Goal: Task Accomplishment & Management: Use online tool/utility

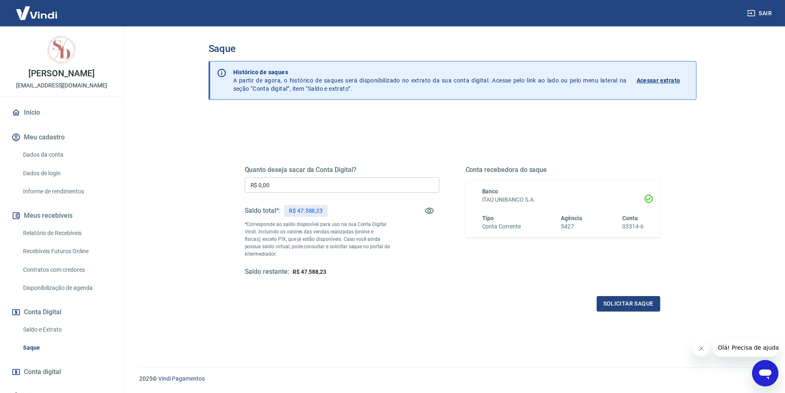
click at [292, 188] on input "R$ 0,00" at bounding box center [342, 184] width 195 height 15
type input "R$ 4.588,23"
click at [638, 306] on button "Solicitar saque" at bounding box center [628, 303] width 63 height 15
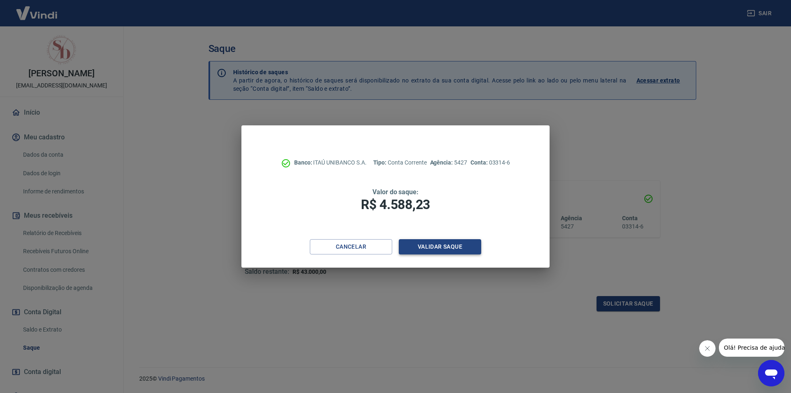
click at [458, 249] on button "Validar saque" at bounding box center [440, 246] width 82 height 15
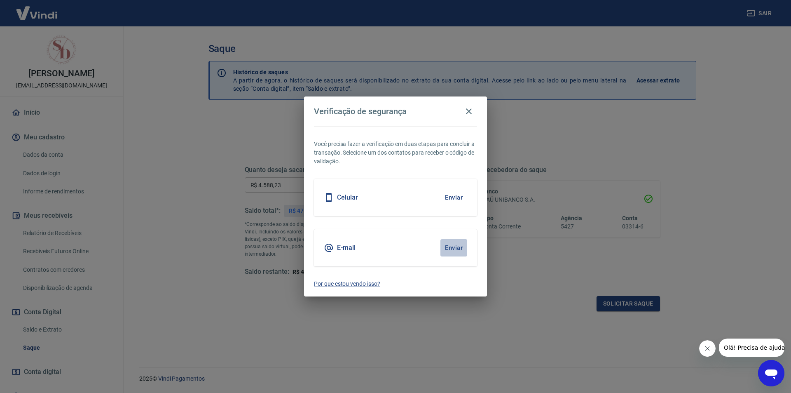
click at [457, 248] on button "Enviar" at bounding box center [454, 247] width 27 height 17
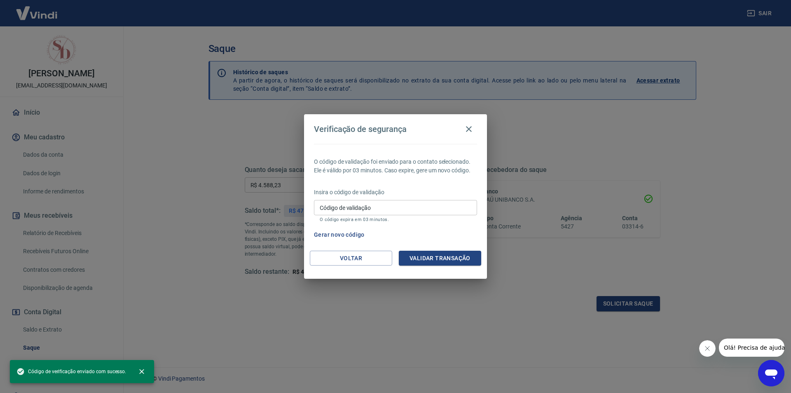
click at [384, 210] on input "Código de validação" at bounding box center [395, 207] width 163 height 15
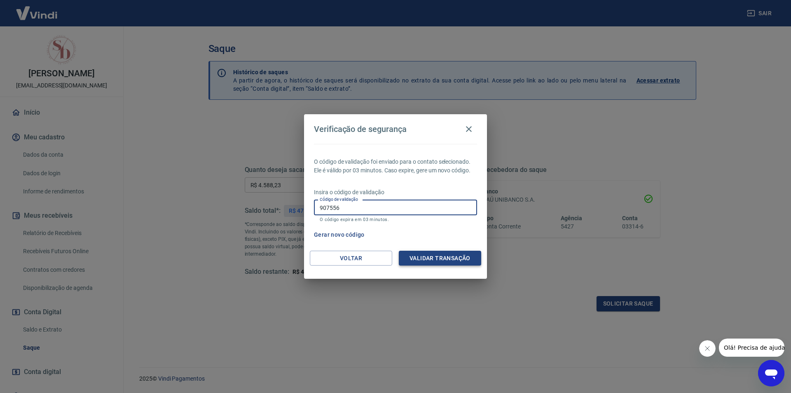
type input "907556"
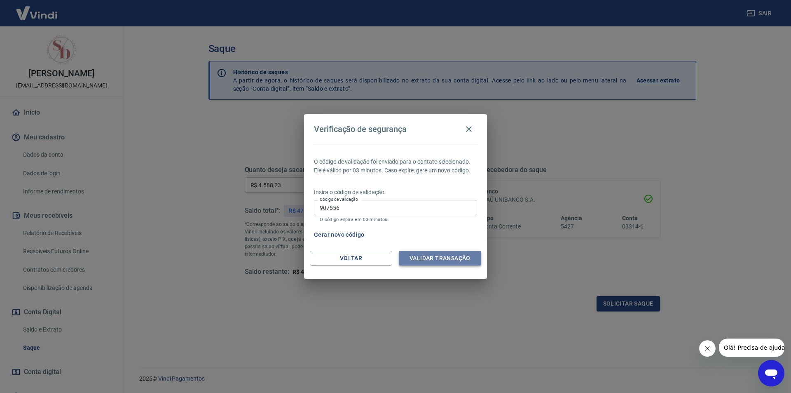
click at [447, 253] on button "Validar transação" at bounding box center [440, 258] width 82 height 15
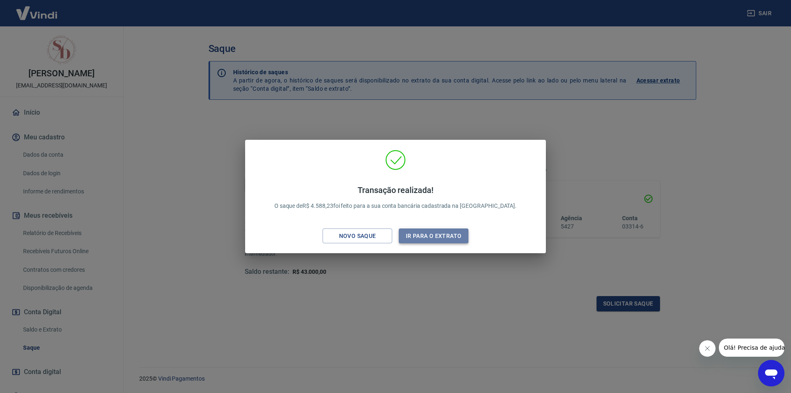
click at [432, 234] on button "Ir para o extrato" at bounding box center [434, 235] width 70 height 15
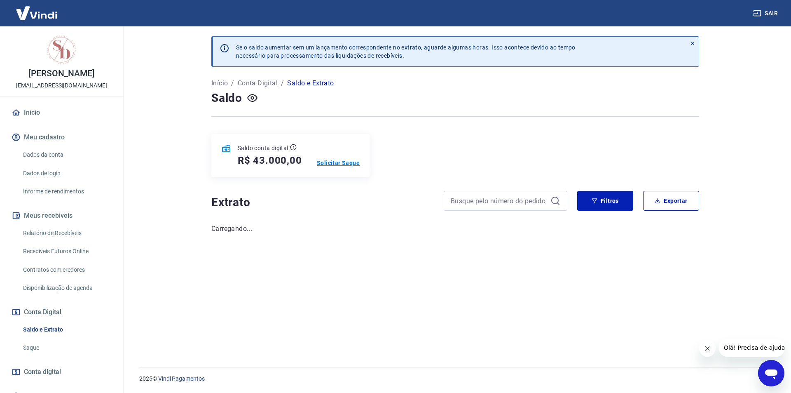
click at [333, 163] on p "Solicitar Saque" at bounding box center [338, 163] width 43 height 8
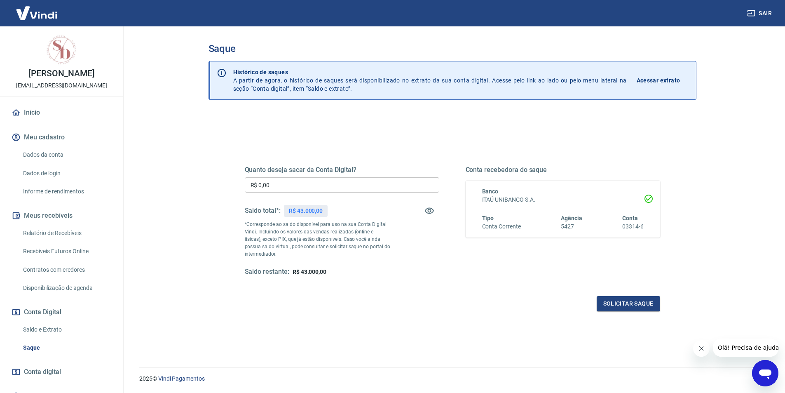
click at [312, 186] on input "R$ 0,00" at bounding box center [342, 184] width 195 height 15
type input "R$ 3.000,00"
click at [627, 304] on button "Solicitar saque" at bounding box center [628, 303] width 63 height 15
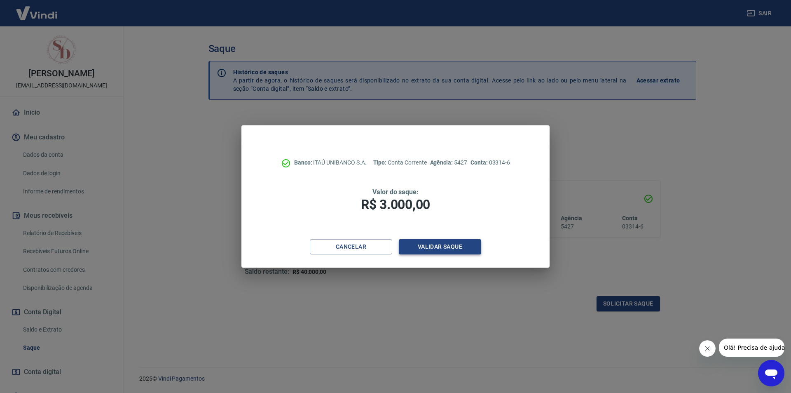
click at [448, 247] on button "Validar saque" at bounding box center [440, 246] width 82 height 15
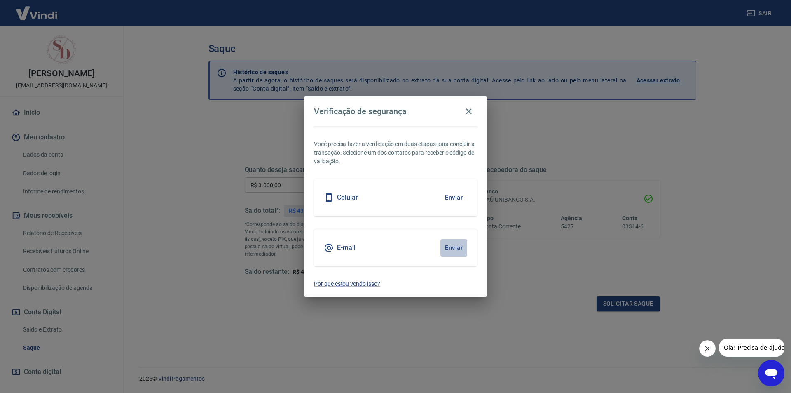
click at [454, 246] on button "Enviar" at bounding box center [454, 247] width 27 height 17
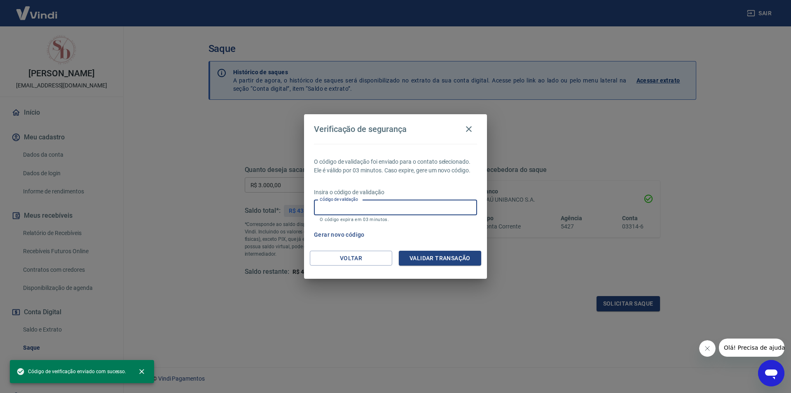
click at [392, 205] on input "Código de validação" at bounding box center [395, 207] width 163 height 15
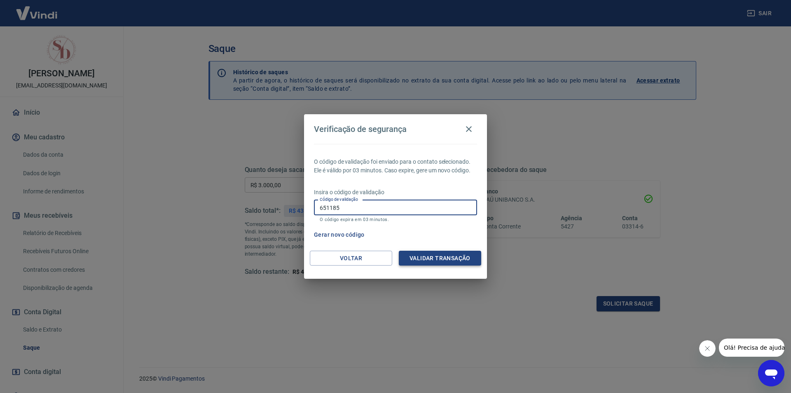
type input "651185"
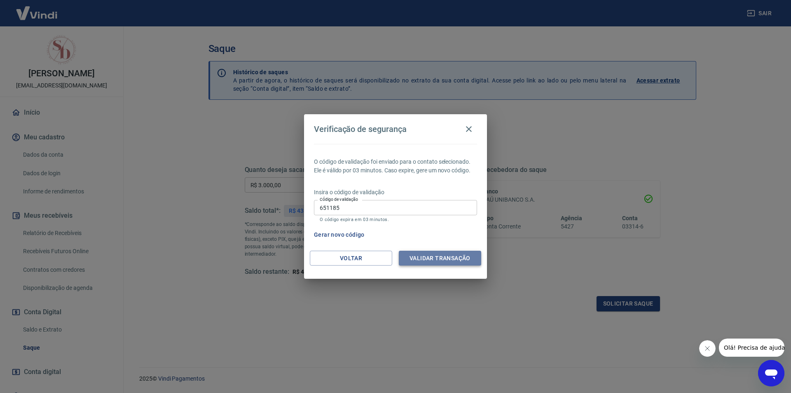
click at [429, 253] on button "Validar transação" at bounding box center [440, 258] width 82 height 15
